Goal: Information Seeking & Learning: Understand process/instructions

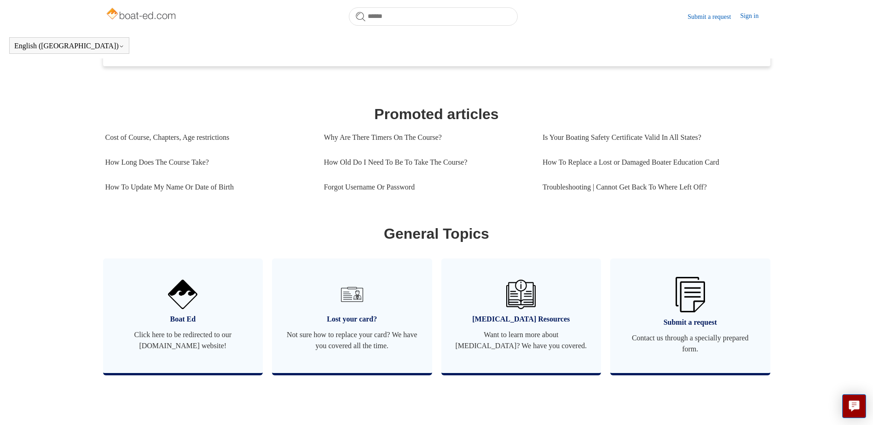
scroll to position [388, 0]
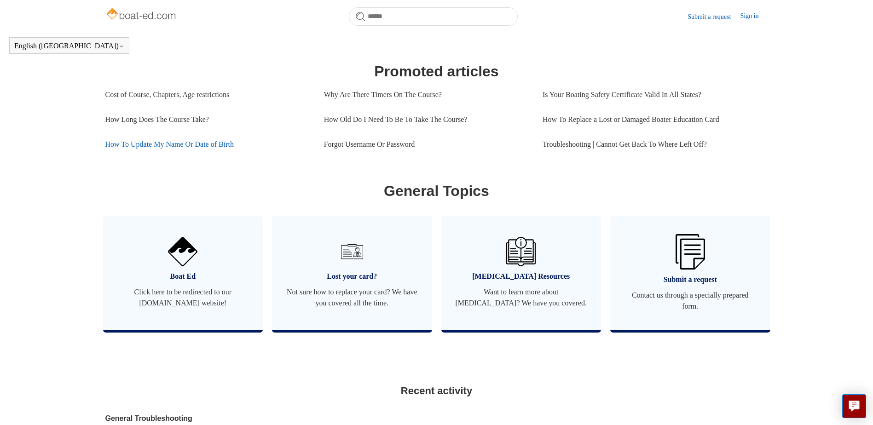
click at [191, 154] on link "How To Update My Name Or Date of Birth" at bounding box center [207, 144] width 205 height 25
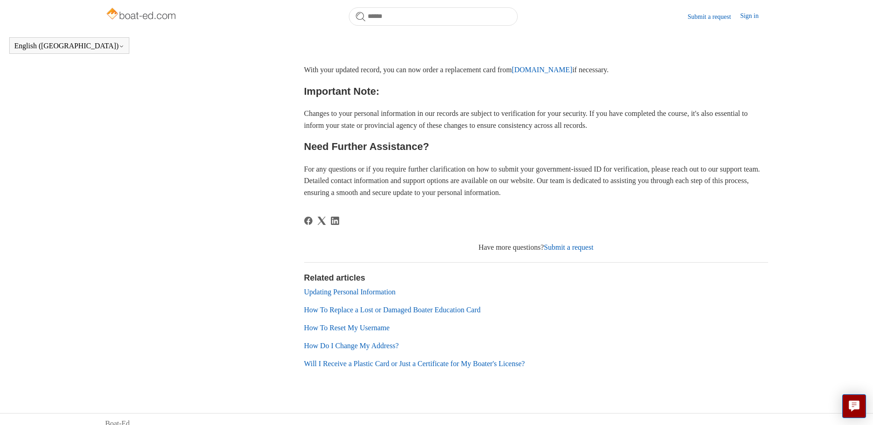
scroll to position [526, 0]
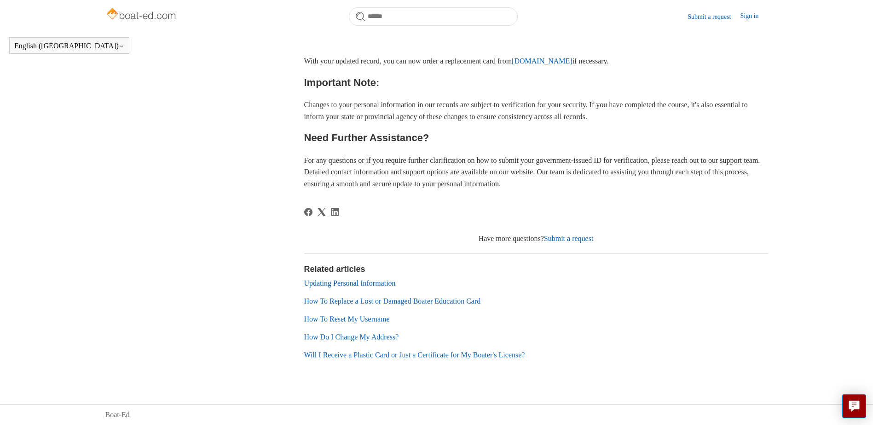
click at [352, 287] on link "Updating Personal Information" at bounding box center [350, 283] width 92 height 8
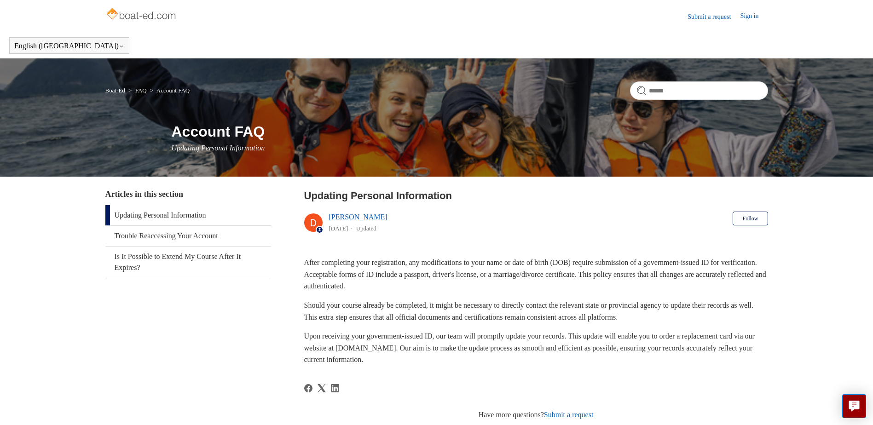
click at [706, 20] on link "Submit a request" at bounding box center [714, 17] width 52 height 10
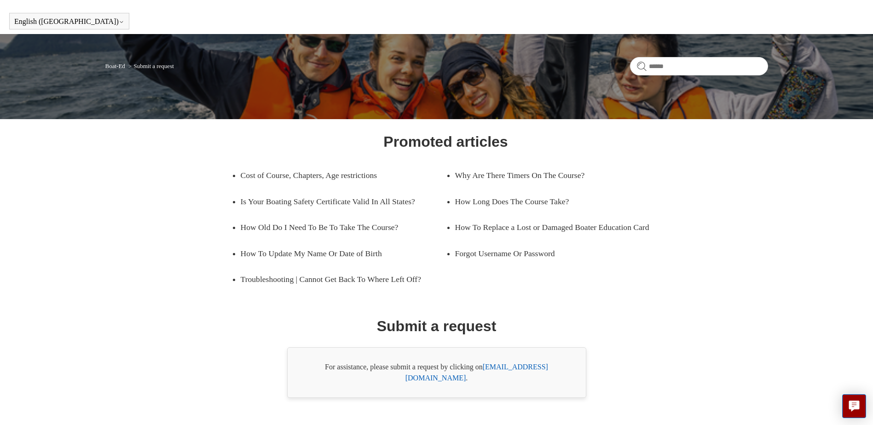
scroll to position [46, 0]
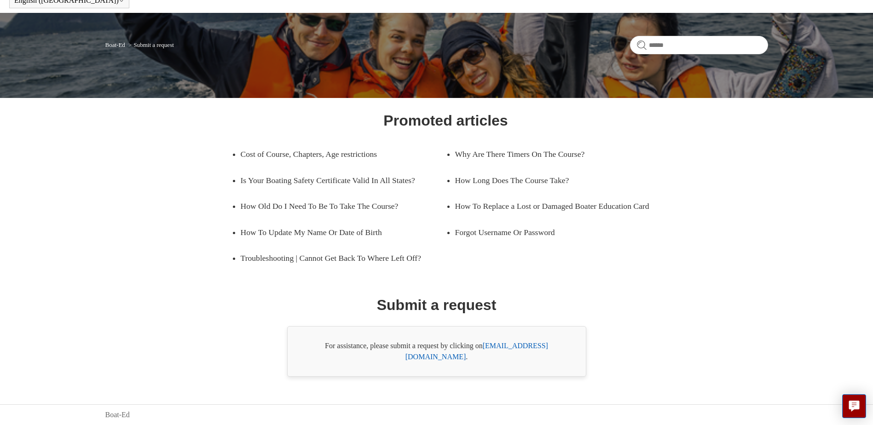
click at [520, 357] on link "support@boat-ed.com" at bounding box center [476, 351] width 143 height 19
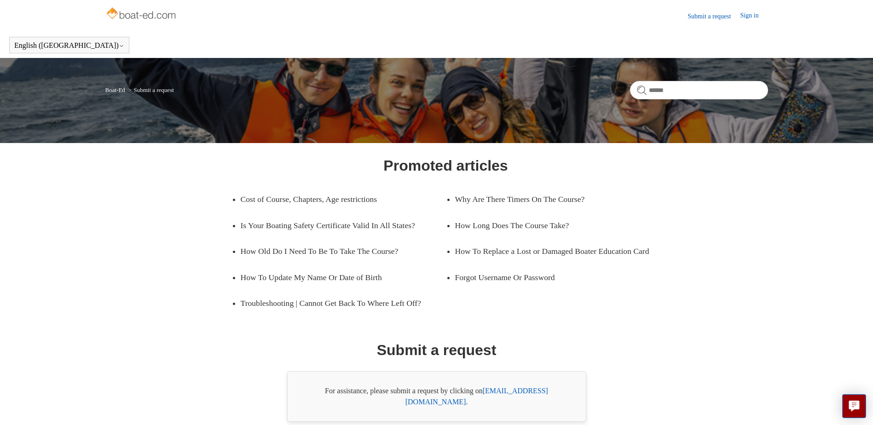
scroll to position [0, 0]
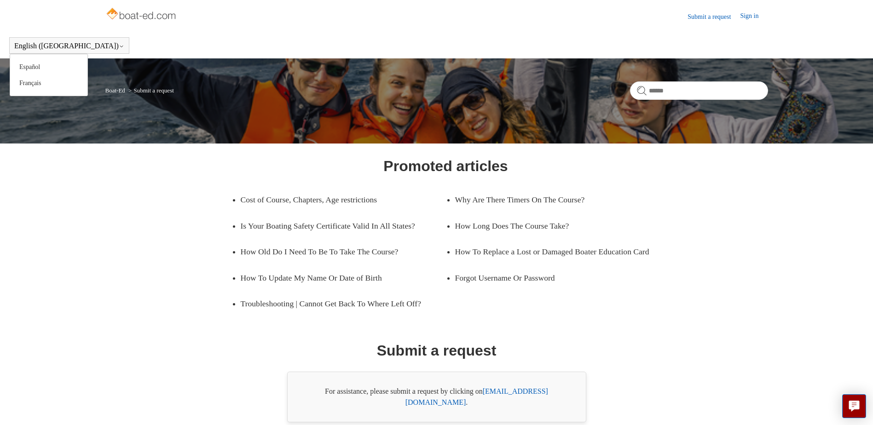
click at [119, 45] on icon at bounding box center [122, 47] width 6 height 6
click at [32, 68] on link "Español" at bounding box center [48, 67] width 77 height 16
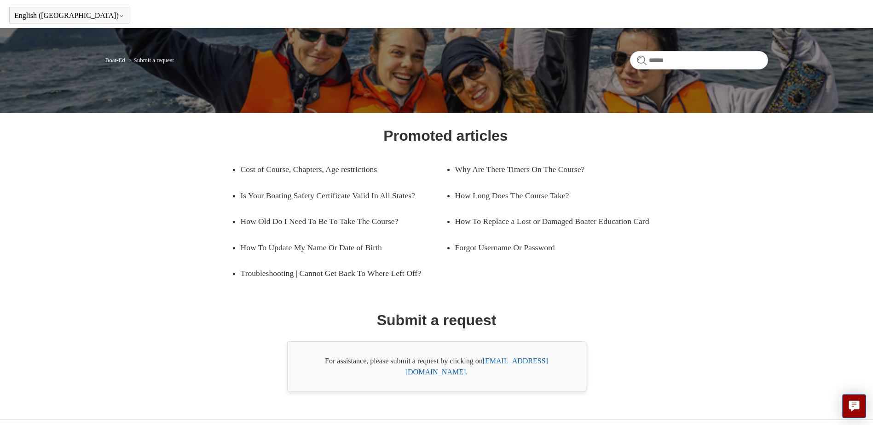
scroll to position [46, 0]
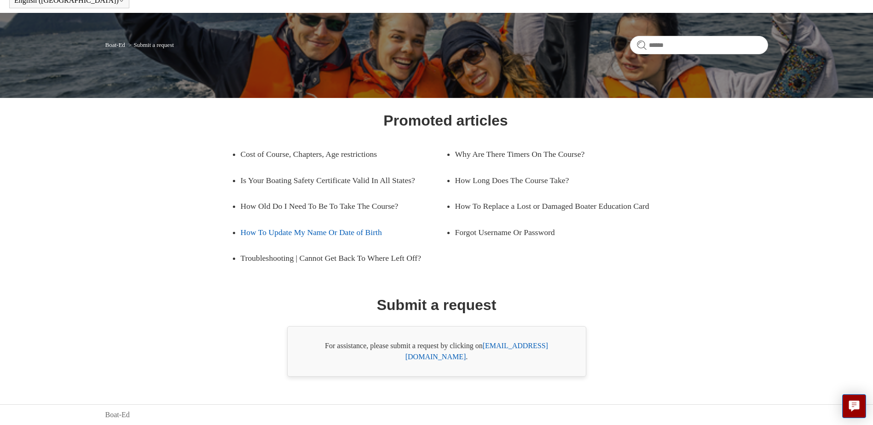
click at [313, 245] on link "How To Update My Name Or Date of Birth" at bounding box center [336, 233] width 191 height 26
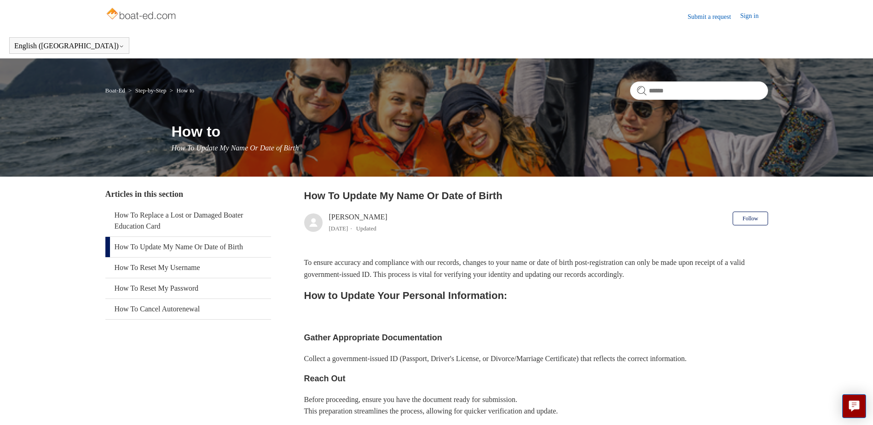
click at [756, 13] on link "Sign in" at bounding box center [754, 16] width 28 height 11
